Goal: Answer question/provide support: Share knowledge or assist other users

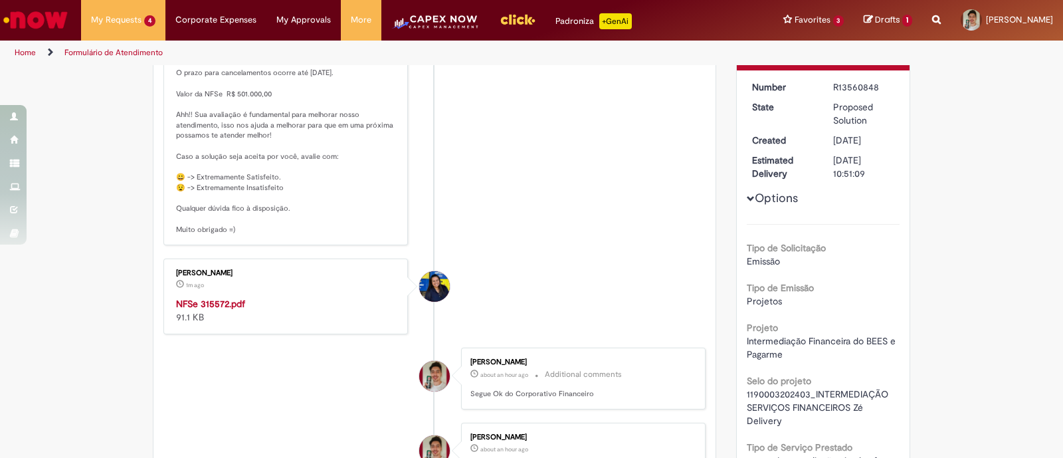
scroll to position [325, 0]
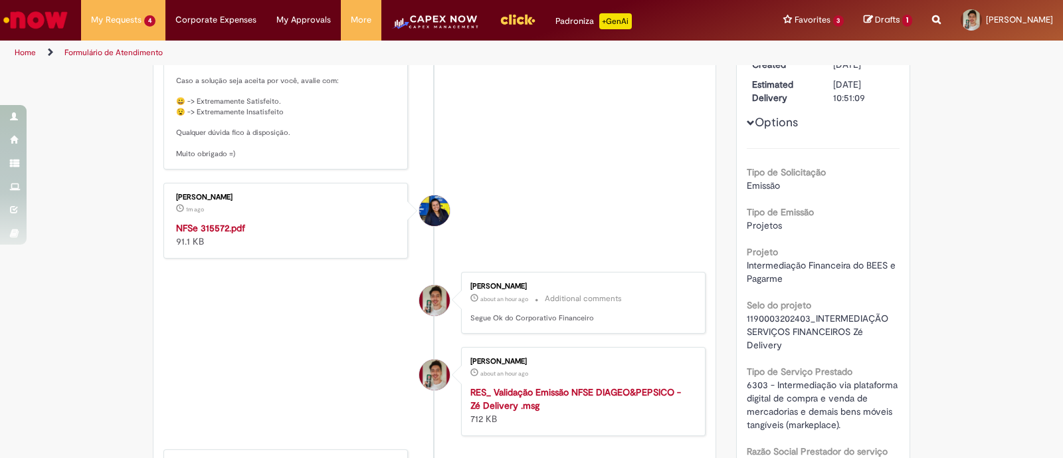
click at [211, 234] on strong "NFSe 315572.pdf" at bounding box center [210, 228] width 69 height 12
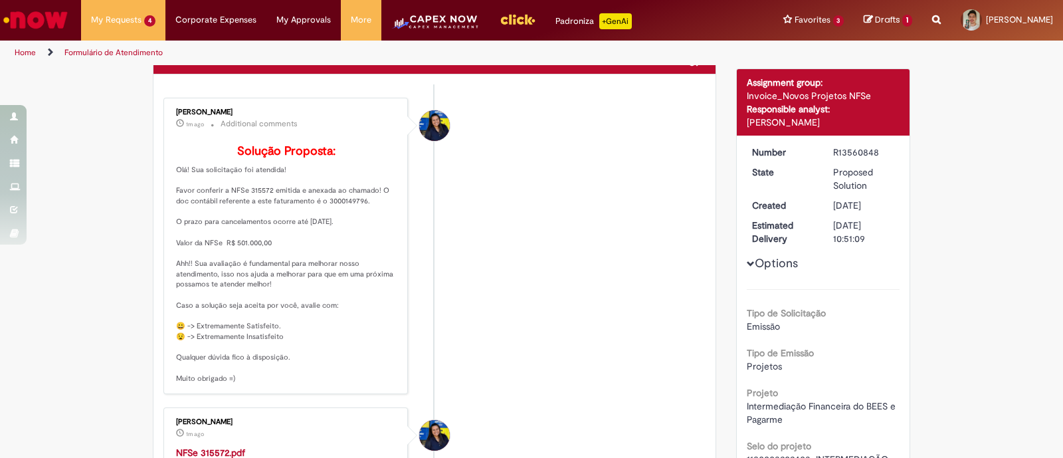
scroll to position [0, 0]
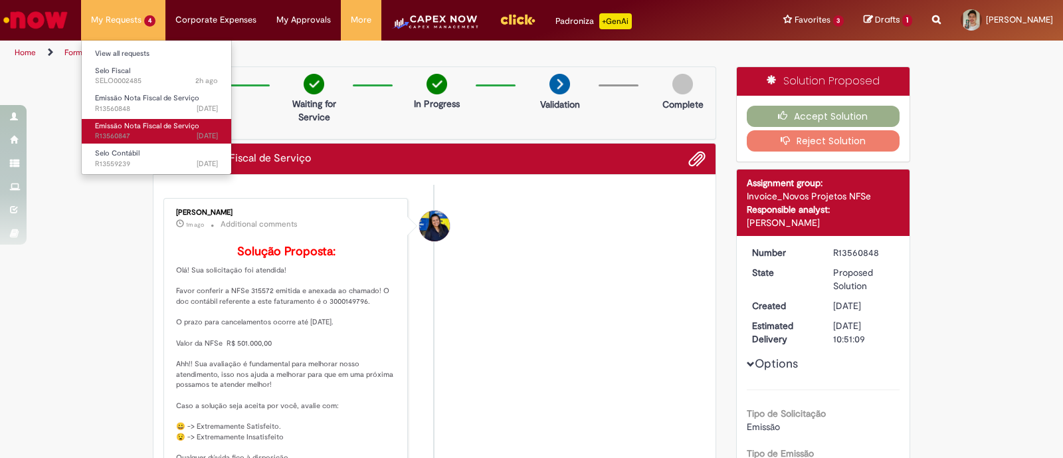
click at [151, 124] on span "Emissão Nota Fiscal de Serviço" at bounding box center [147, 126] width 104 height 10
click at [165, 128] on span "Emissão Nota Fiscal de Serviço" at bounding box center [147, 126] width 104 height 10
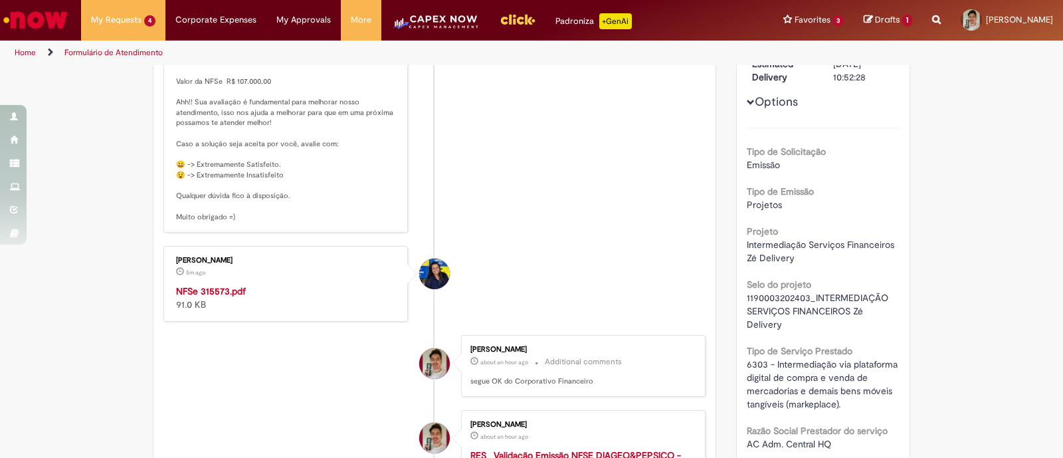
scroll to position [332, 0]
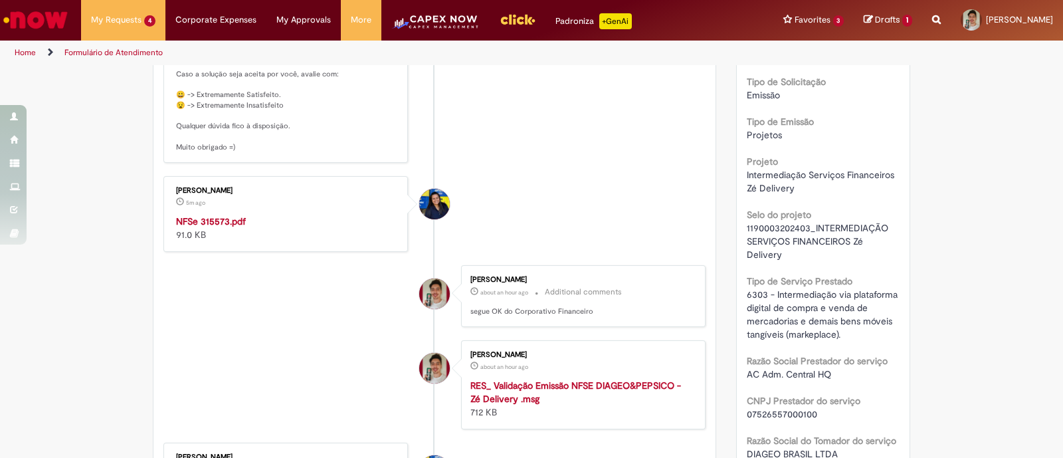
click at [176, 227] on strong "NFSe 315573.pdf" at bounding box center [211, 221] width 70 height 12
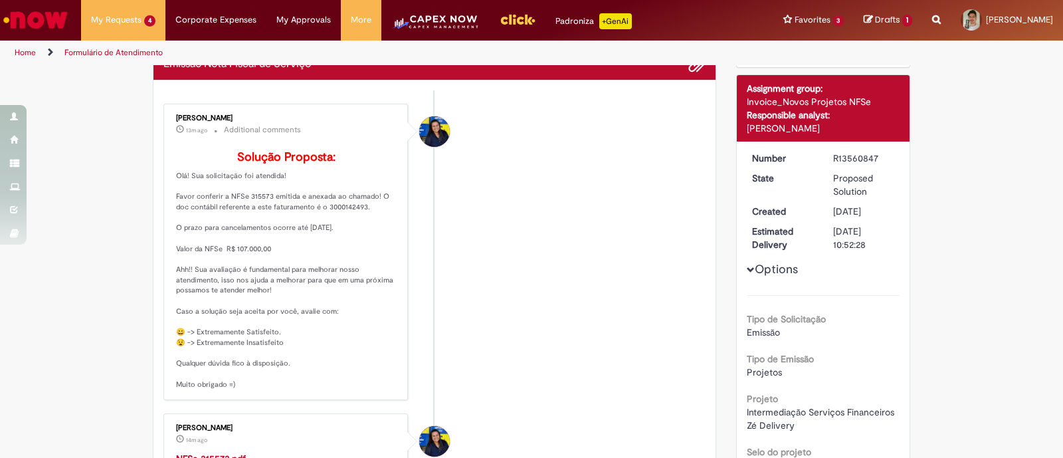
scroll to position [0, 0]
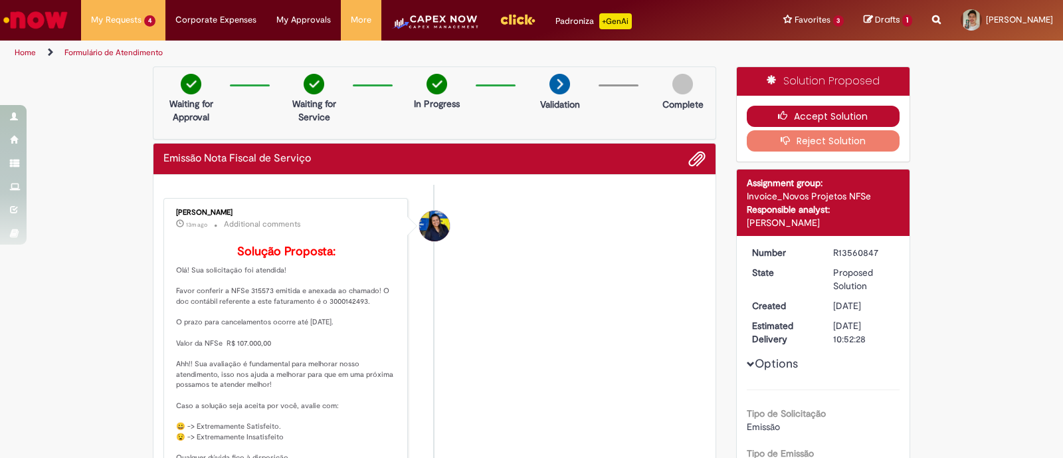
click at [793, 115] on button "Accept Solution" at bounding box center [823, 116] width 153 height 21
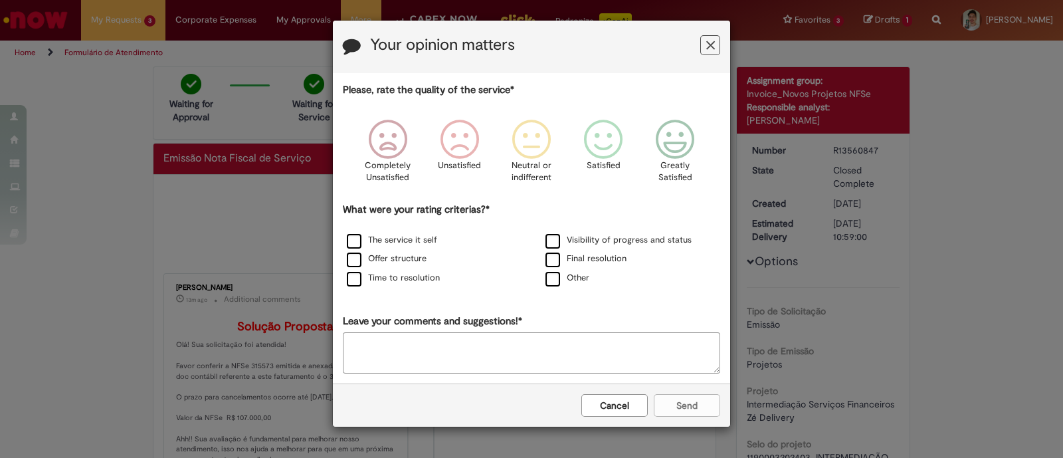
drag, startPoint x: 704, startPoint y: 48, endPoint x: 689, endPoint y: 47, distance: 14.6
click at [704, 47] on button "Feedback" at bounding box center [710, 45] width 20 height 20
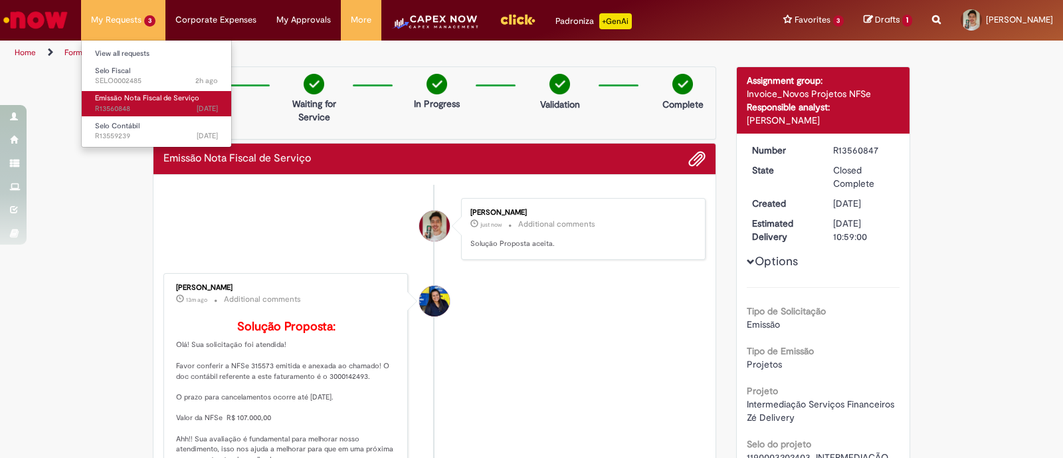
click at [142, 109] on span "7d ago 7 days ago R13560848" at bounding box center [156, 109] width 123 height 11
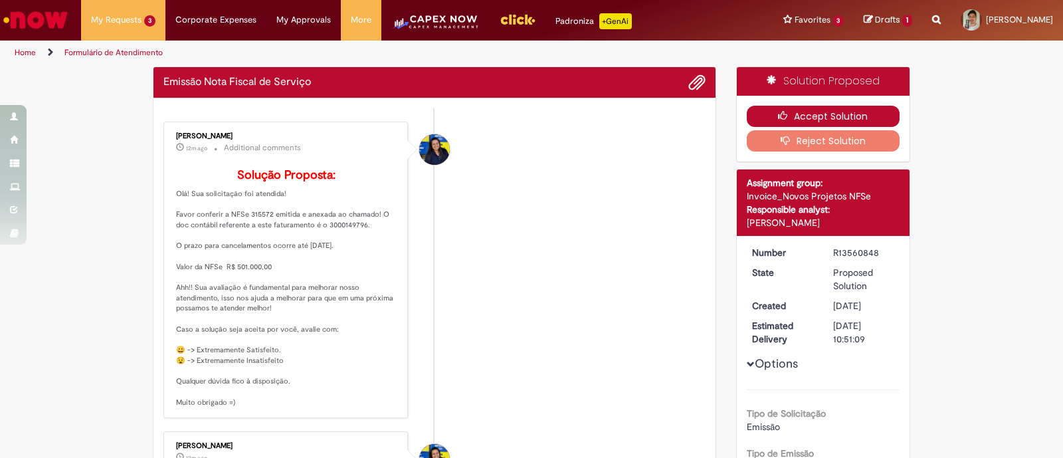
click at [779, 112] on icon "button" at bounding box center [786, 115] width 16 height 9
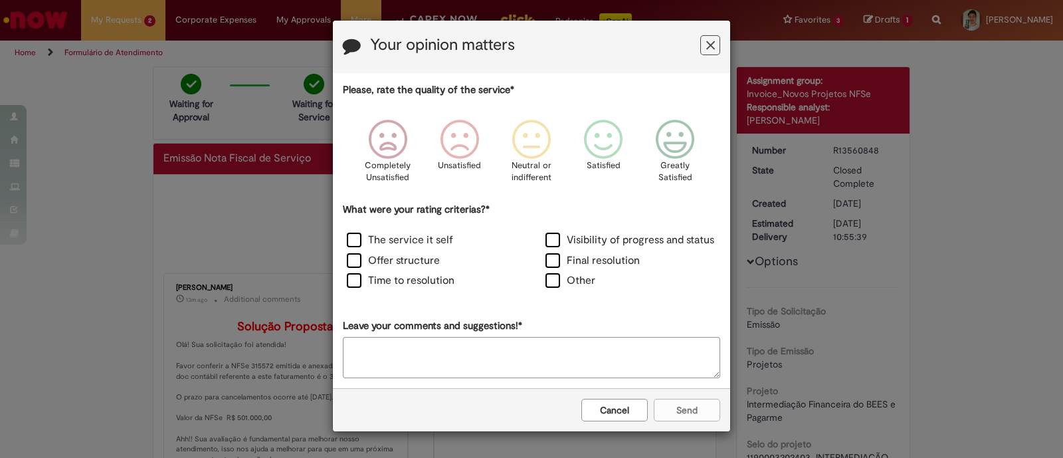
click at [696, 41] on h3 "Your opinion matters" at bounding box center [531, 47] width 377 height 21
click at [704, 41] on button "Feedback" at bounding box center [710, 45] width 20 height 20
